Goal: Task Accomplishment & Management: Complete application form

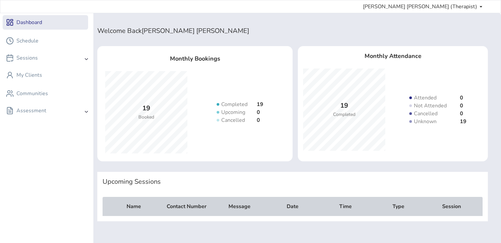
scroll to position [13, 0]
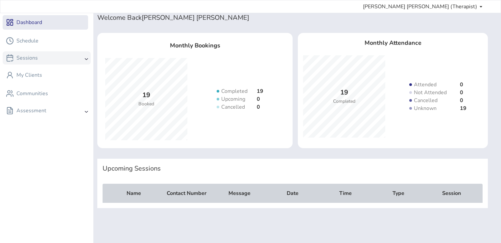
click at [49, 54] on div "Sessions" at bounding box center [47, 57] width 88 height 13
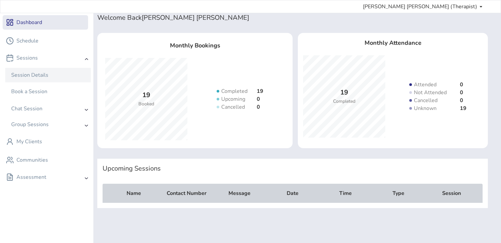
click at [33, 71] on div "Session Details" at bounding box center [29, 75] width 37 height 8
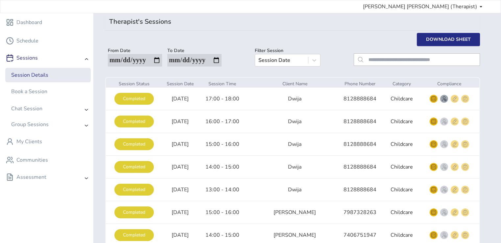
scroll to position [29, 0]
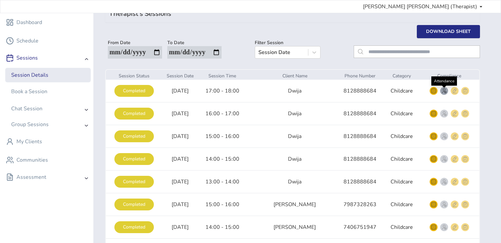
click at [441, 91] on img "smallRounded" at bounding box center [443, 90] width 5 height 5
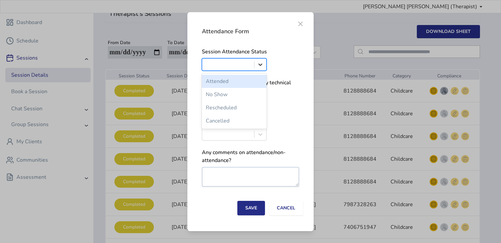
click at [264, 65] on div at bounding box center [260, 64] width 12 height 12
click at [233, 80] on div "Attended" at bounding box center [234, 81] width 65 height 13
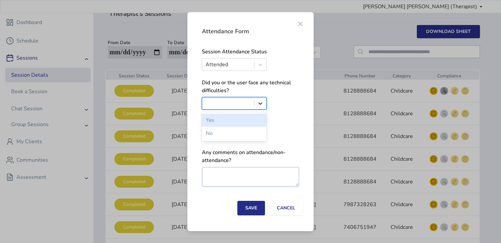
click at [261, 102] on icon at bounding box center [260, 103] width 7 height 7
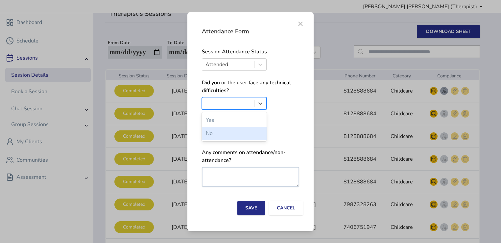
click at [217, 131] on div "No" at bounding box center [234, 133] width 65 height 13
click at [261, 135] on icon at bounding box center [260, 134] width 7 height 7
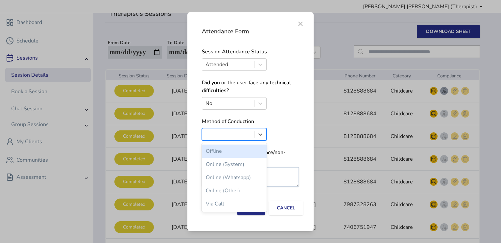
click at [226, 153] on div "Offline" at bounding box center [234, 150] width 65 height 13
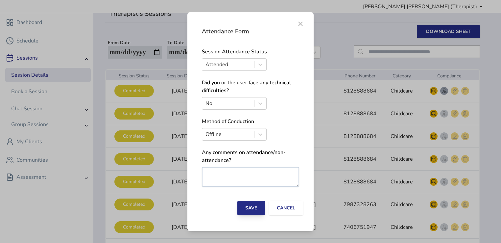
click at [251, 208] on button "Save" at bounding box center [251, 207] width 28 height 14
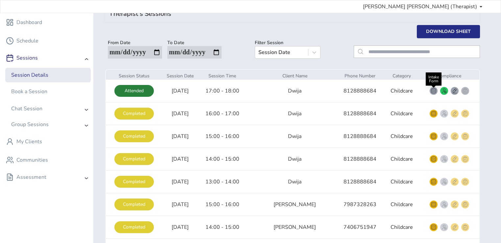
click at [433, 91] on img "smallRounded" at bounding box center [433, 90] width 5 height 5
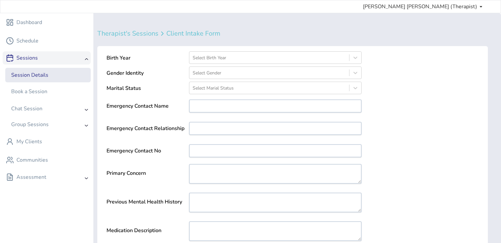
click at [85, 58] on img at bounding box center [87, 59] width 4 height 2
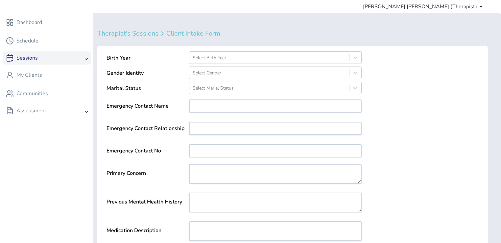
click at [72, 58] on div "Sessions" at bounding box center [47, 57] width 88 height 13
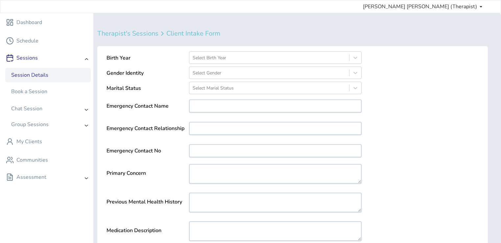
click at [70, 70] on div "Session Details" at bounding box center [47, 75] width 85 height 14
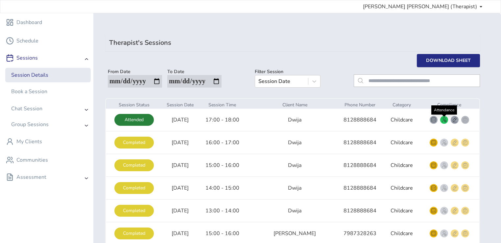
click at [444, 120] on img "smallRounded" at bounding box center [443, 119] width 5 height 5
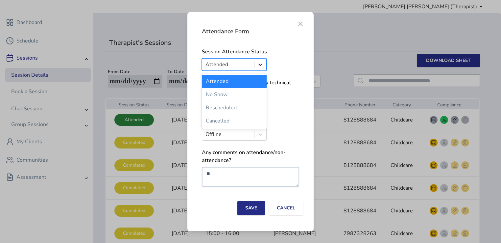
click at [261, 62] on icon at bounding box center [260, 64] width 7 height 7
click at [225, 93] on div "No Show" at bounding box center [234, 94] width 65 height 13
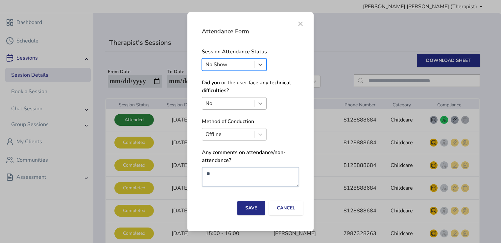
click at [262, 103] on icon at bounding box center [261, 103] width 4 height 2
click at [302, 23] on span "×" at bounding box center [300, 23] width 8 height 8
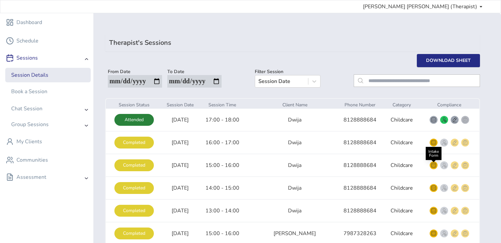
click at [431, 166] on img "smallRounded" at bounding box center [433, 164] width 5 height 5
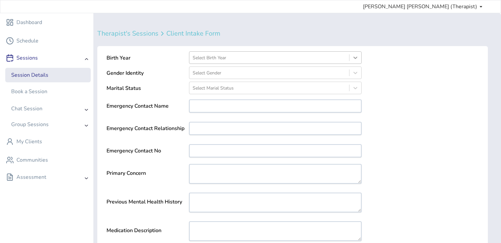
click at [357, 60] on icon at bounding box center [355, 57] width 7 height 7
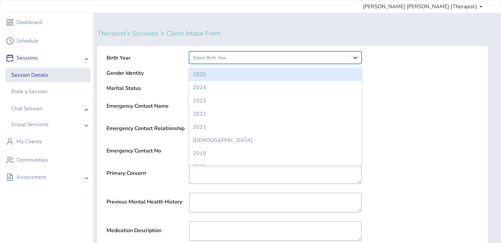
click at [356, 55] on icon at bounding box center [355, 57] width 7 height 7
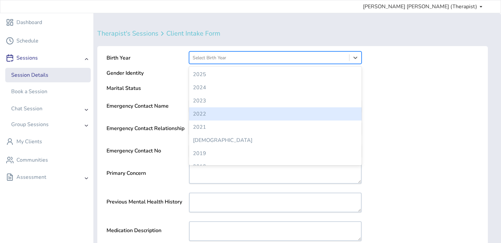
click at [203, 112] on div "2022" at bounding box center [275, 113] width 173 height 13
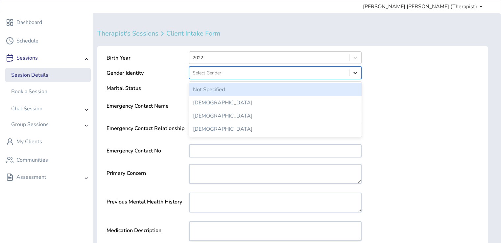
click at [355, 73] on icon at bounding box center [355, 72] width 7 height 7
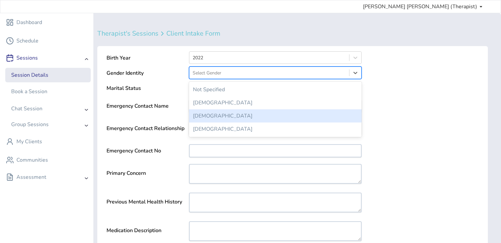
click at [201, 114] on div "[DEMOGRAPHIC_DATA]" at bounding box center [275, 115] width 173 height 13
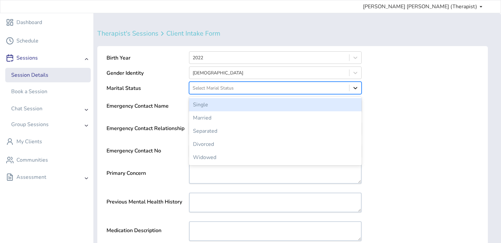
click at [357, 86] on icon at bounding box center [355, 87] width 7 height 7
click at [211, 105] on div "Single" at bounding box center [275, 104] width 173 height 13
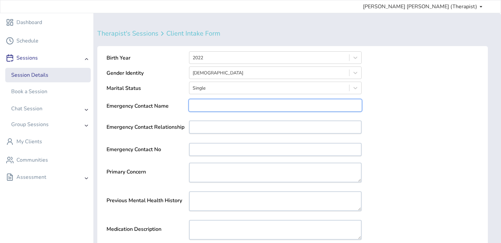
click at [225, 105] on input "text" at bounding box center [275, 105] width 173 height 12
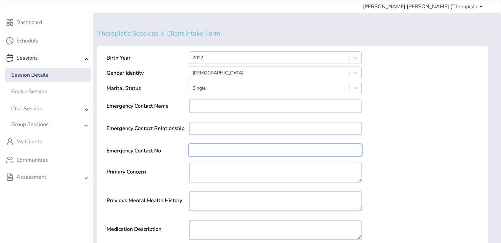
click at [209, 146] on input "number" at bounding box center [275, 150] width 173 height 12
paste input "**********"
type input "**********"
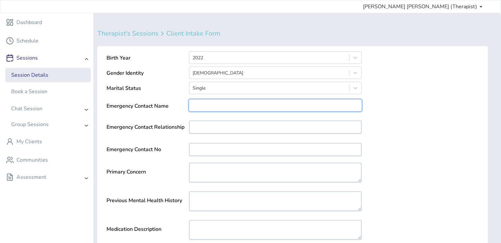
click at [228, 104] on input "text" at bounding box center [275, 105] width 173 height 12
paste input "*****"
type input "*****"
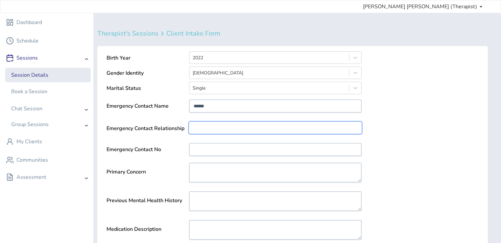
click at [206, 127] on input "text" at bounding box center [275, 128] width 173 height 12
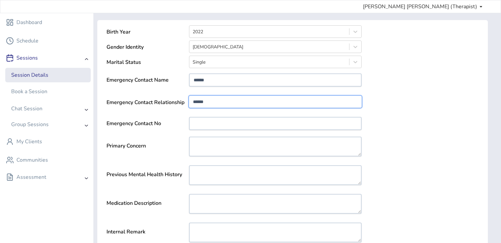
scroll to position [26, 0]
type input "******"
click at [270, 147] on textarea at bounding box center [275, 146] width 173 height 18
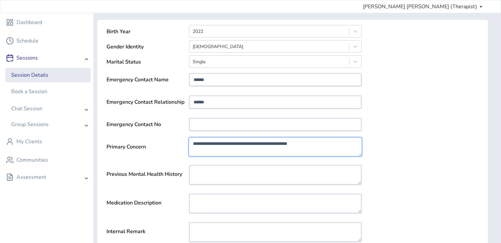
type textarea "**********"
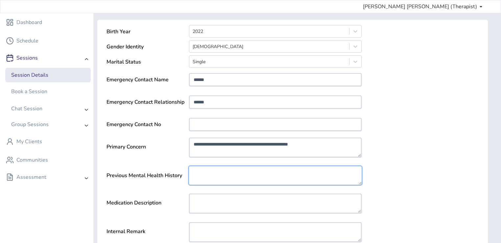
click at [229, 176] on textarea at bounding box center [275, 175] width 173 height 18
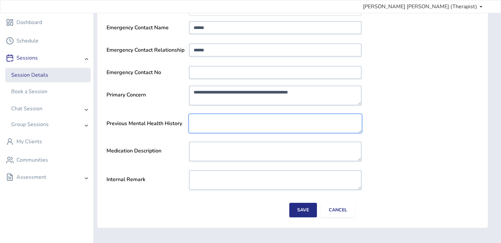
scroll to position [79, 0]
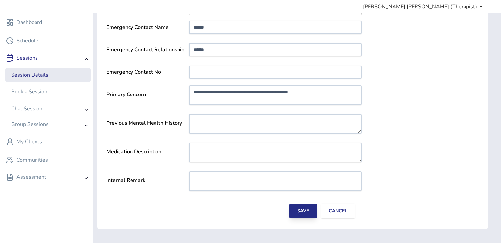
click at [308, 208] on button "Save" at bounding box center [303, 210] width 28 height 14
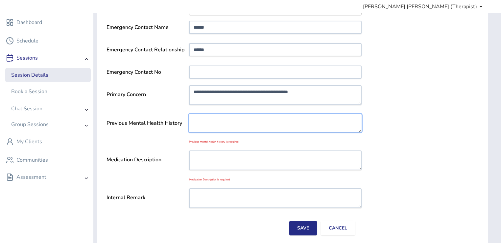
scroll to position [99, 0]
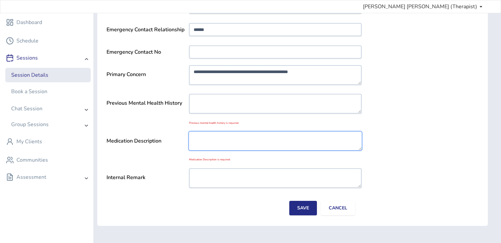
click at [207, 139] on textarea at bounding box center [275, 140] width 173 height 18
type textarea "**********"
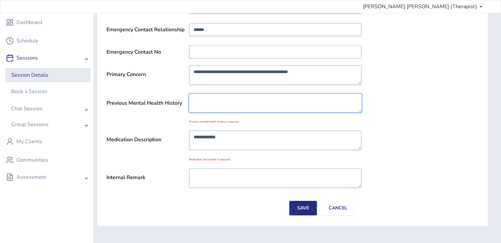
click at [226, 99] on textarea at bounding box center [275, 103] width 173 height 18
click at [193, 97] on textarea "**********" at bounding box center [275, 103] width 173 height 18
click at [254, 105] on textarea "**********" at bounding box center [275, 103] width 173 height 18
type textarea "**********"
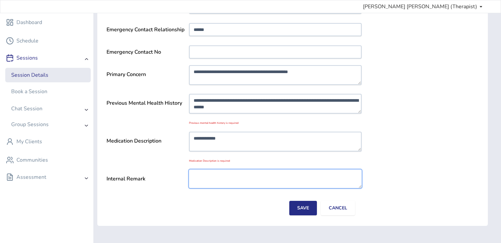
click at [230, 174] on textarea at bounding box center [275, 178] width 173 height 18
click at [306, 207] on button "Save" at bounding box center [303, 209] width 28 height 14
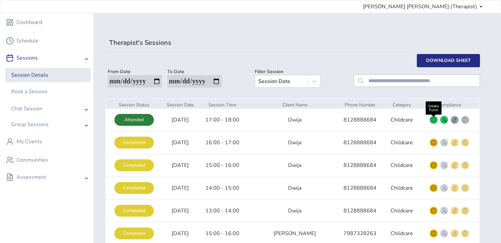
click at [433, 120] on img "smallRounded" at bounding box center [433, 119] width 5 height 5
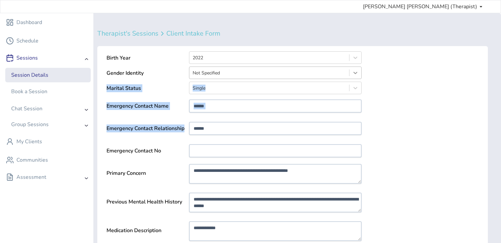
drag, startPoint x: 433, startPoint y: 120, endPoint x: 358, endPoint y: 74, distance: 87.6
click at [358, 74] on form "**********" at bounding box center [292, 176] width 383 height 253
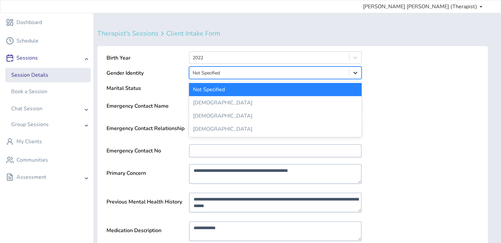
click at [358, 74] on icon at bounding box center [355, 72] width 7 height 7
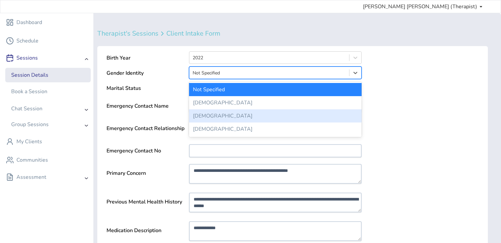
click at [213, 116] on div "[DEMOGRAPHIC_DATA]" at bounding box center [275, 115] width 173 height 13
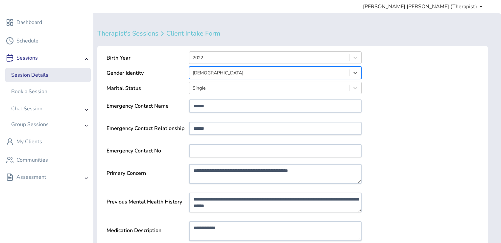
scroll to position [81, 0]
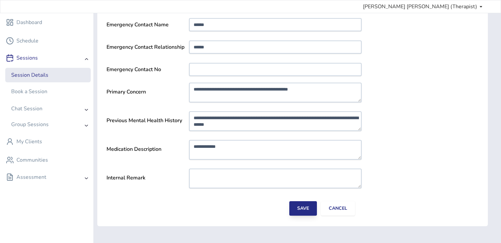
click at [312, 208] on button "Save" at bounding box center [303, 208] width 28 height 14
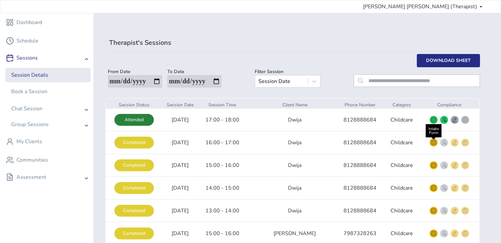
click at [432, 142] on img "smallRounded" at bounding box center [433, 142] width 5 height 5
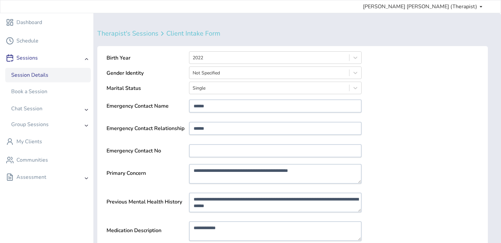
click at [71, 75] on div "Session Details" at bounding box center [48, 75] width 79 height 8
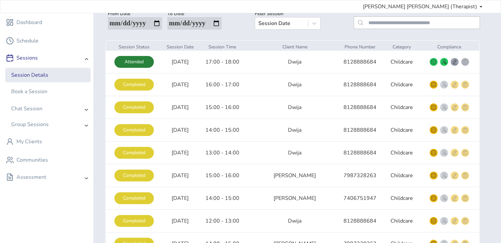
scroll to position [68, 0]
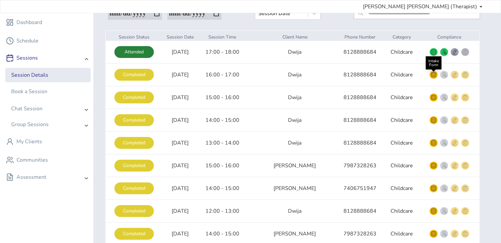
click at [431, 74] on img "smallRounded" at bounding box center [433, 74] width 5 height 5
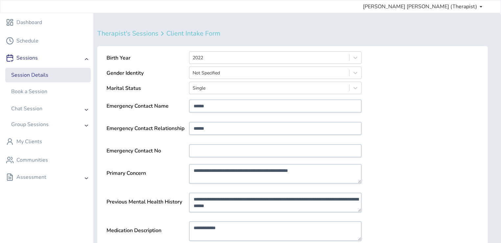
scroll to position [81, 0]
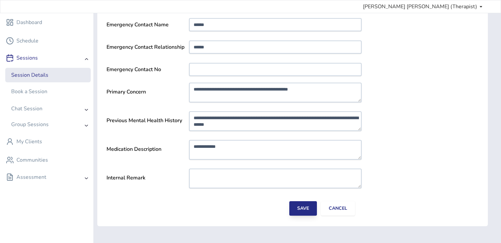
click at [306, 205] on button "Save" at bounding box center [303, 208] width 28 height 14
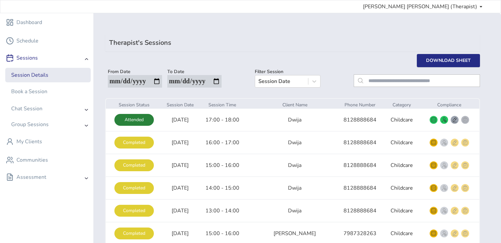
scroll to position [14, 0]
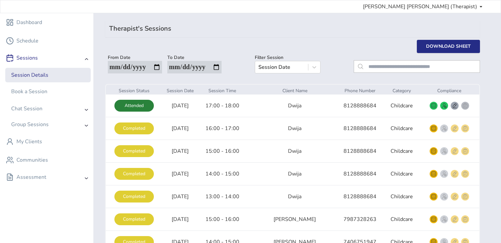
click at [149, 107] on div "Attended" at bounding box center [133, 106] width 39 height 12
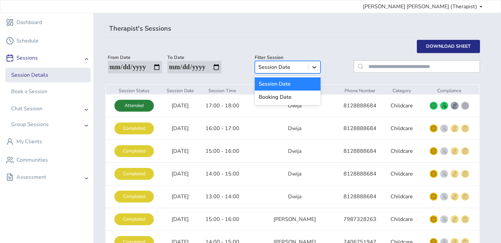
click at [317, 66] on icon at bounding box center [314, 67] width 7 height 7
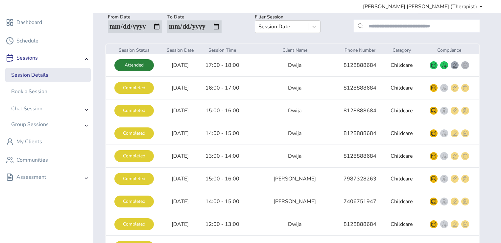
scroll to position [55, 0]
